Goal: Task Accomplishment & Management: Manage account settings

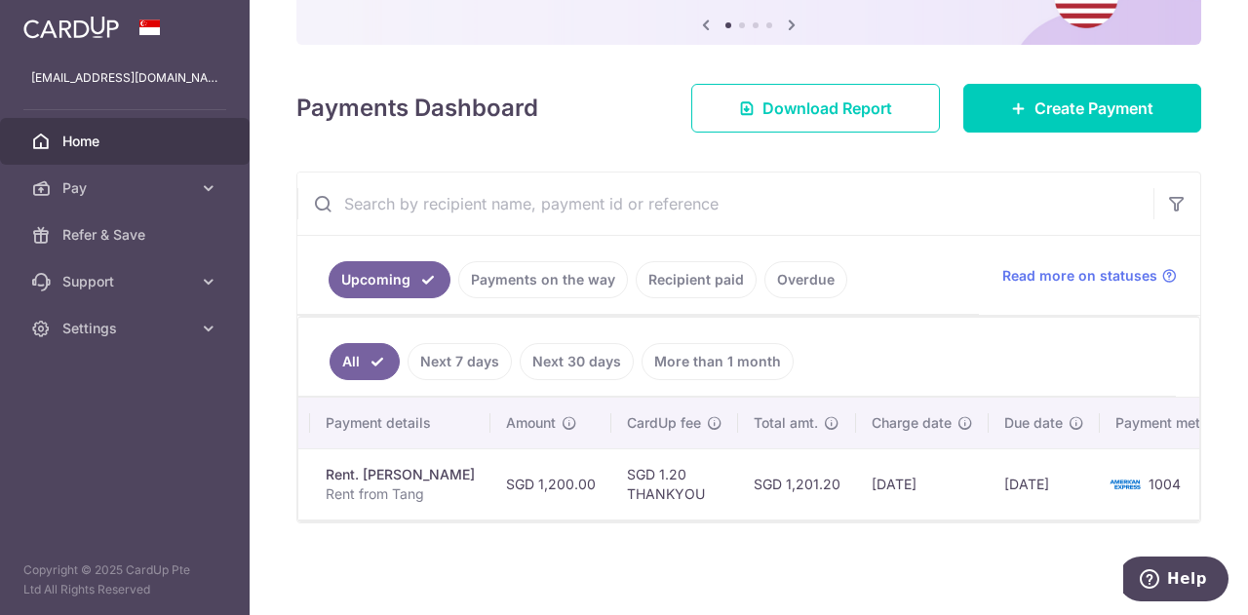
scroll to position [0, 392]
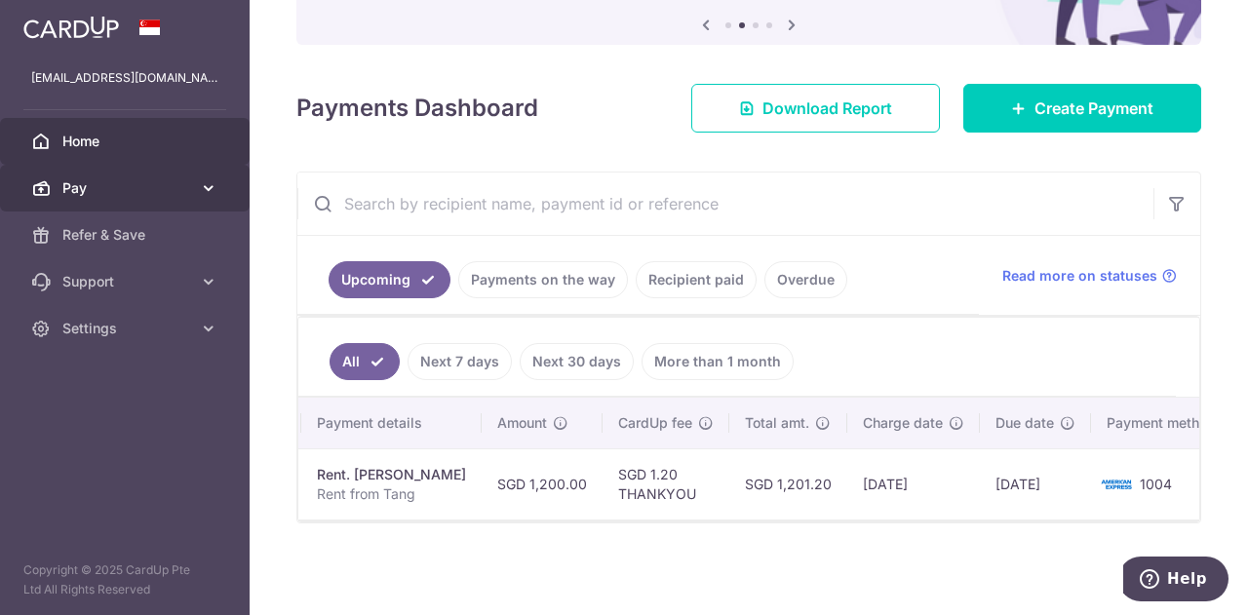
click at [115, 196] on span "Pay" at bounding box center [126, 188] width 129 height 20
